Goal: Task Accomplishment & Management: Use online tool/utility

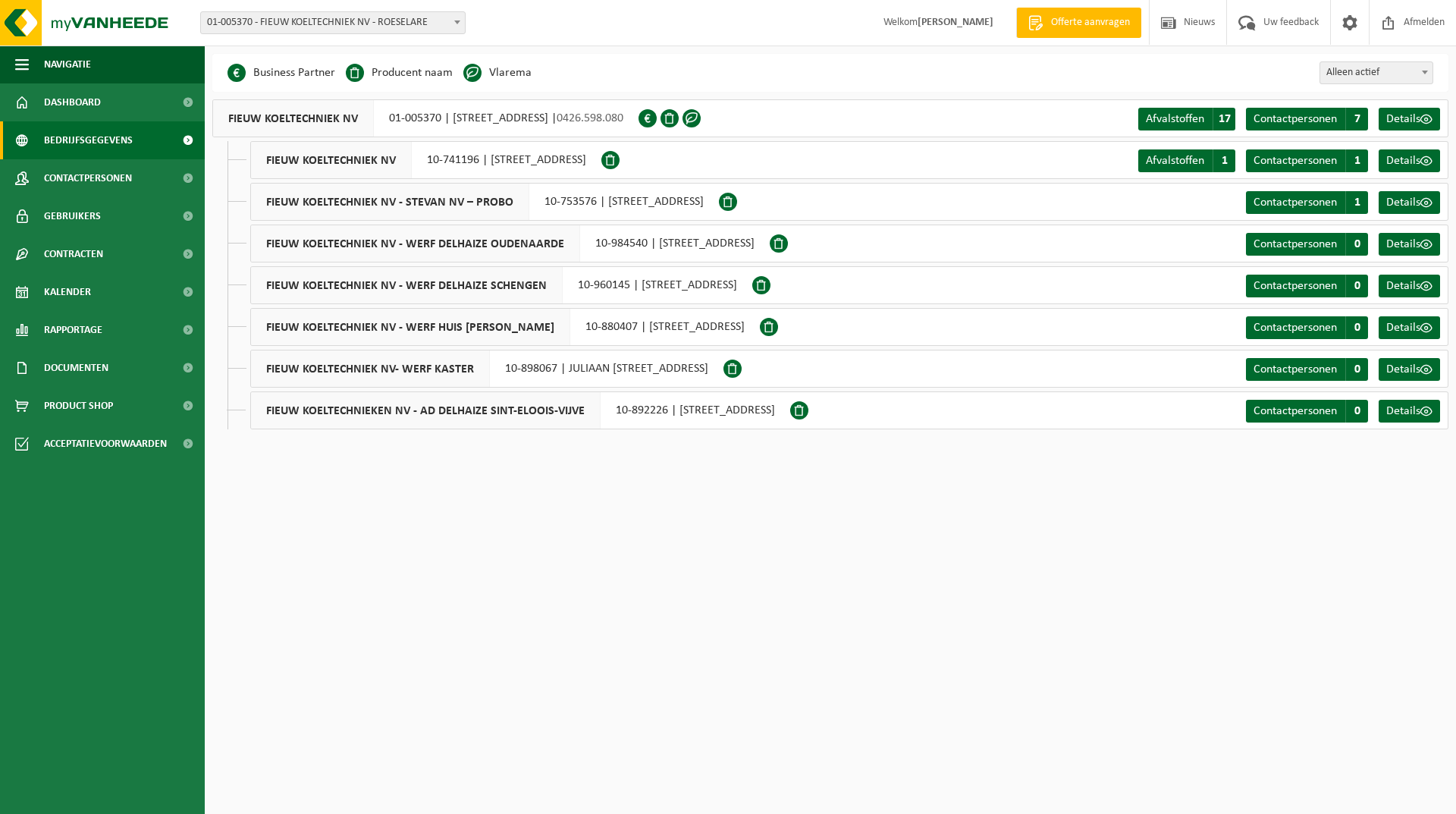
click at [121, 144] on span "Bedrijfsgegevens" at bounding box center [88, 140] width 89 height 38
click at [84, 96] on span "Dashboard" at bounding box center [72, 102] width 57 height 38
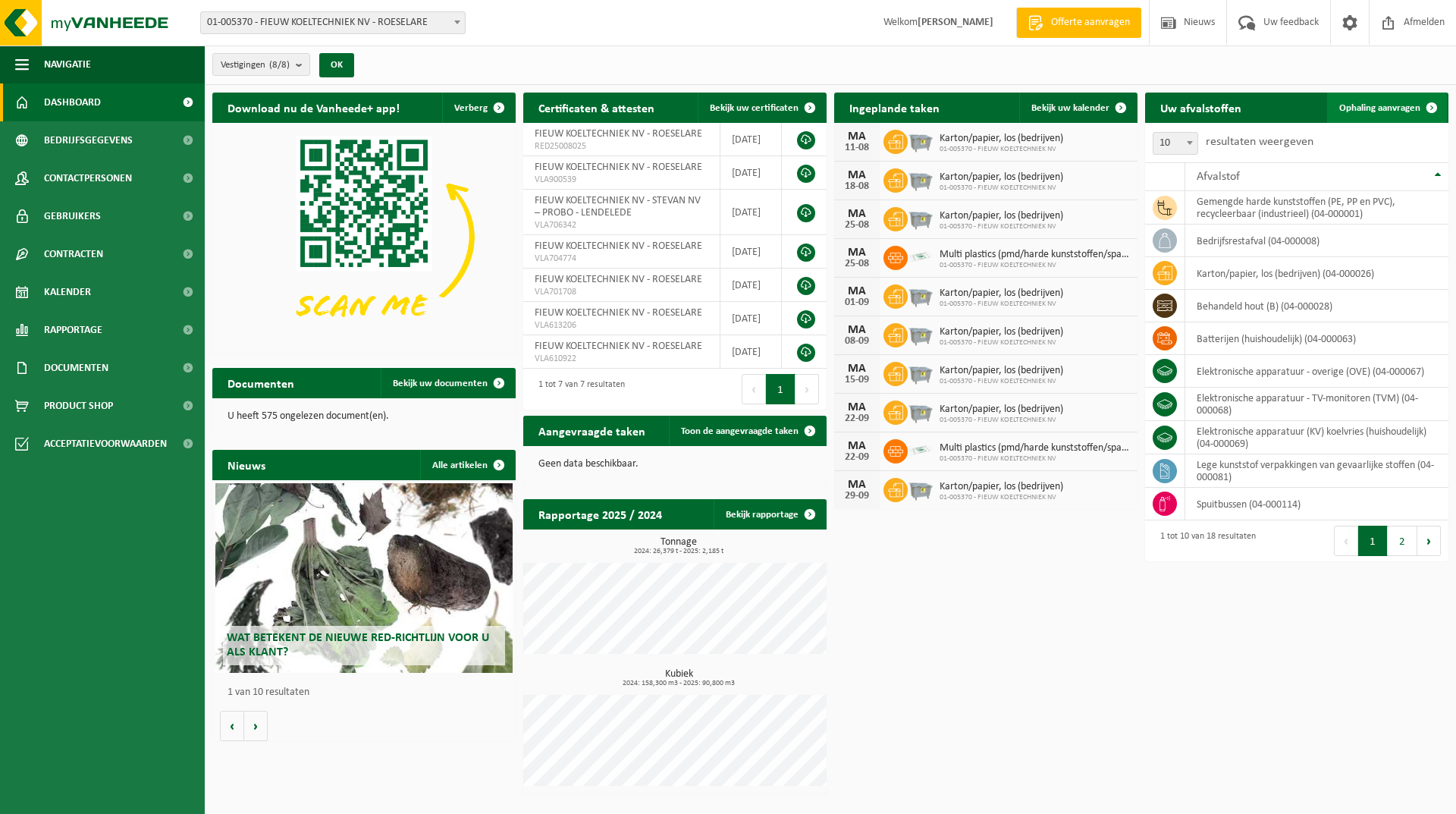
click at [1394, 108] on span "Ophaling aanvragen" at bounding box center [1379, 108] width 81 height 9
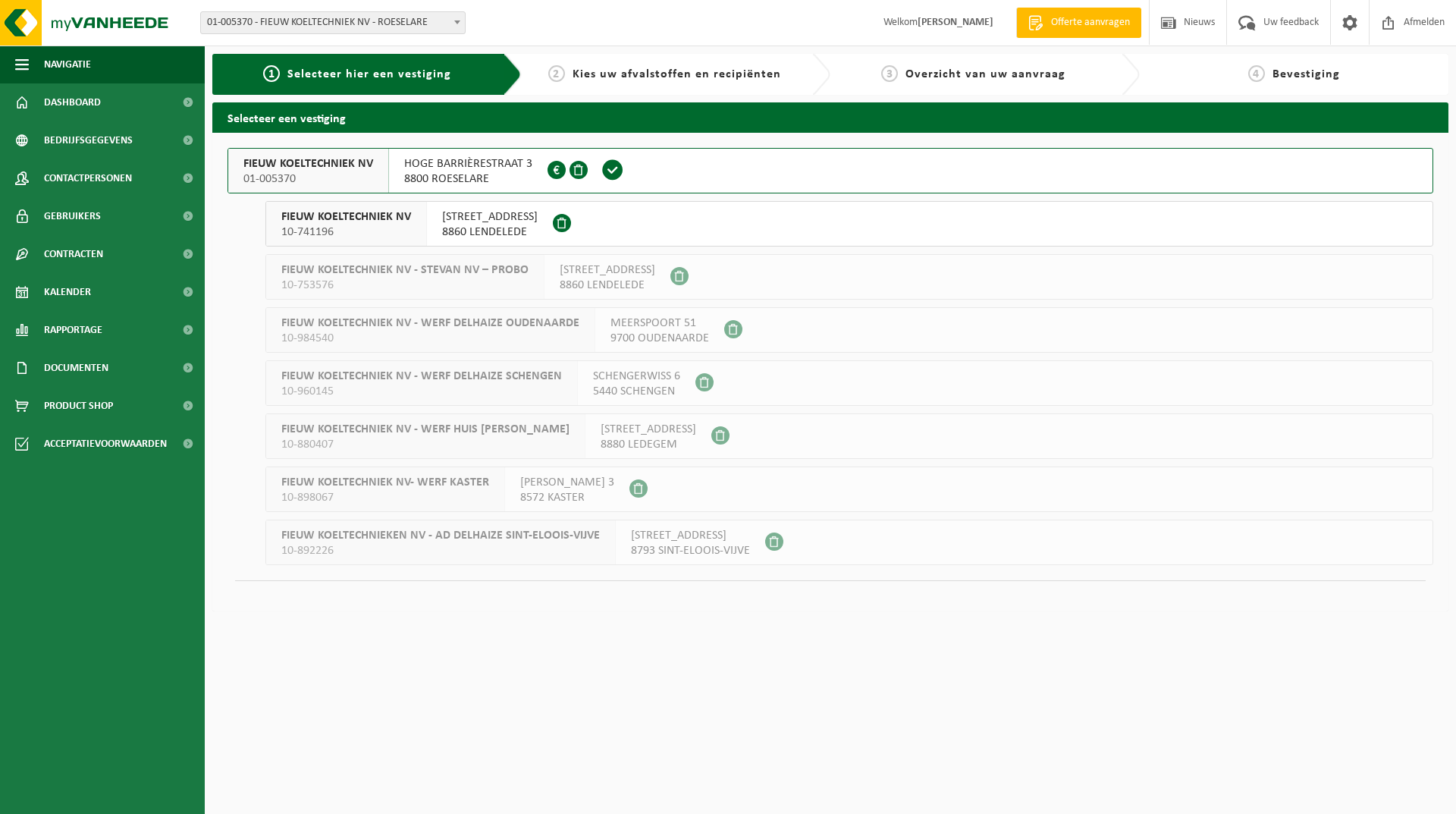
click at [454, 156] on div "[STREET_ADDRESS] 0426.598.080" at bounding box center [468, 170] width 158 height 44
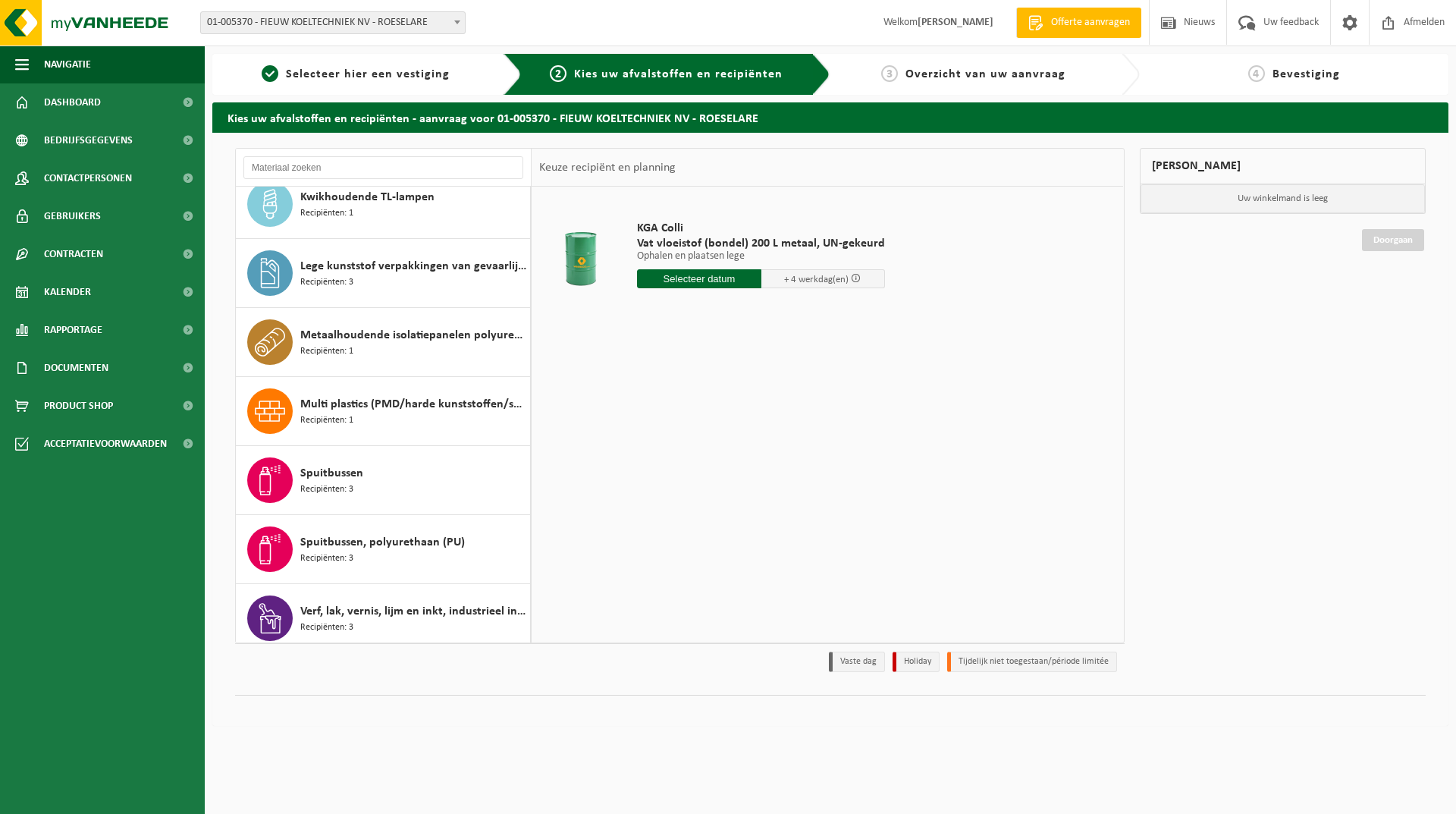
scroll to position [648, 0]
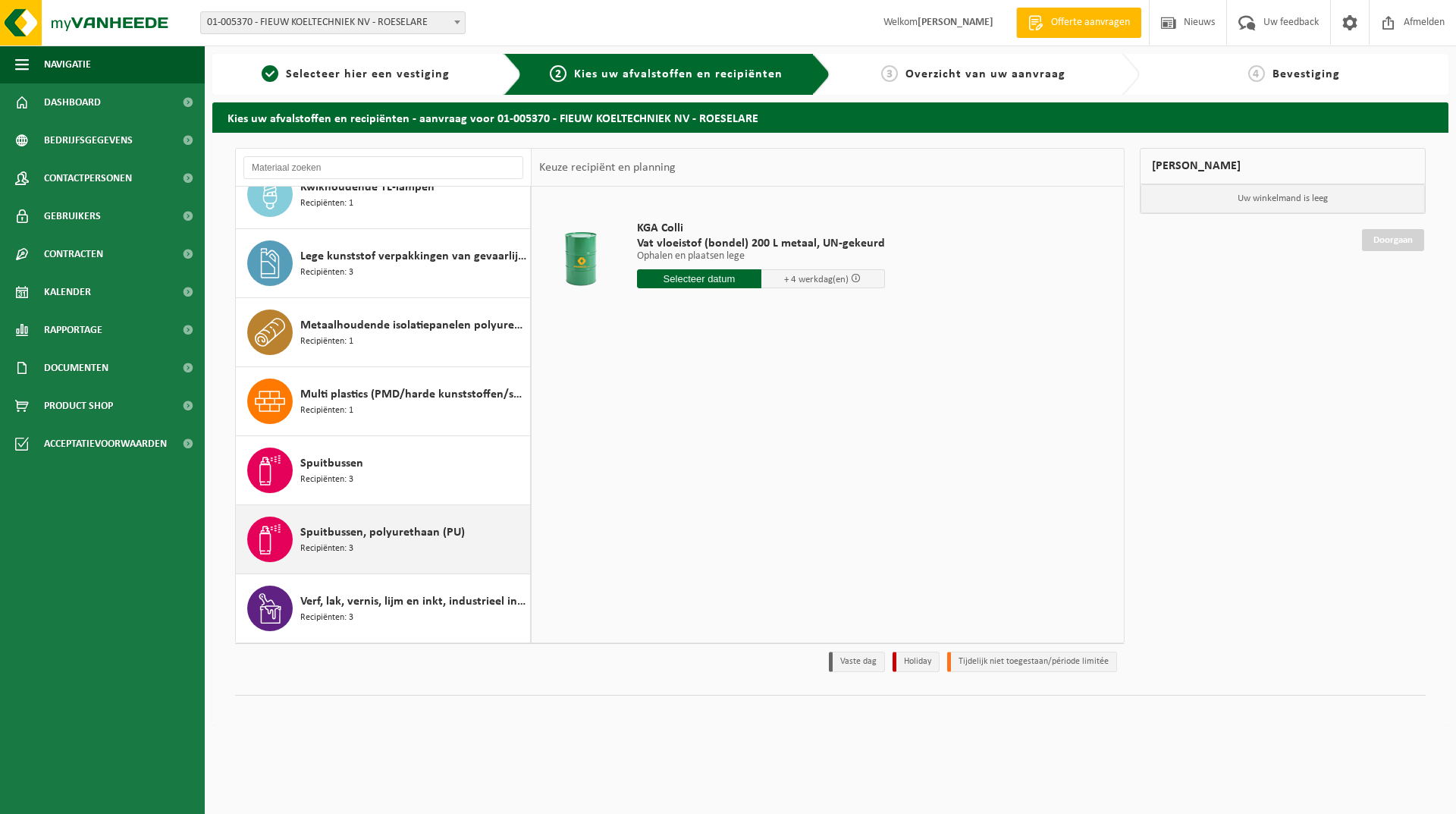
click at [419, 527] on span "Spuitbussen, polyurethaan (PU)" at bounding box center [382, 532] width 164 height 18
